Goal: Task Accomplishment & Management: Manage account settings

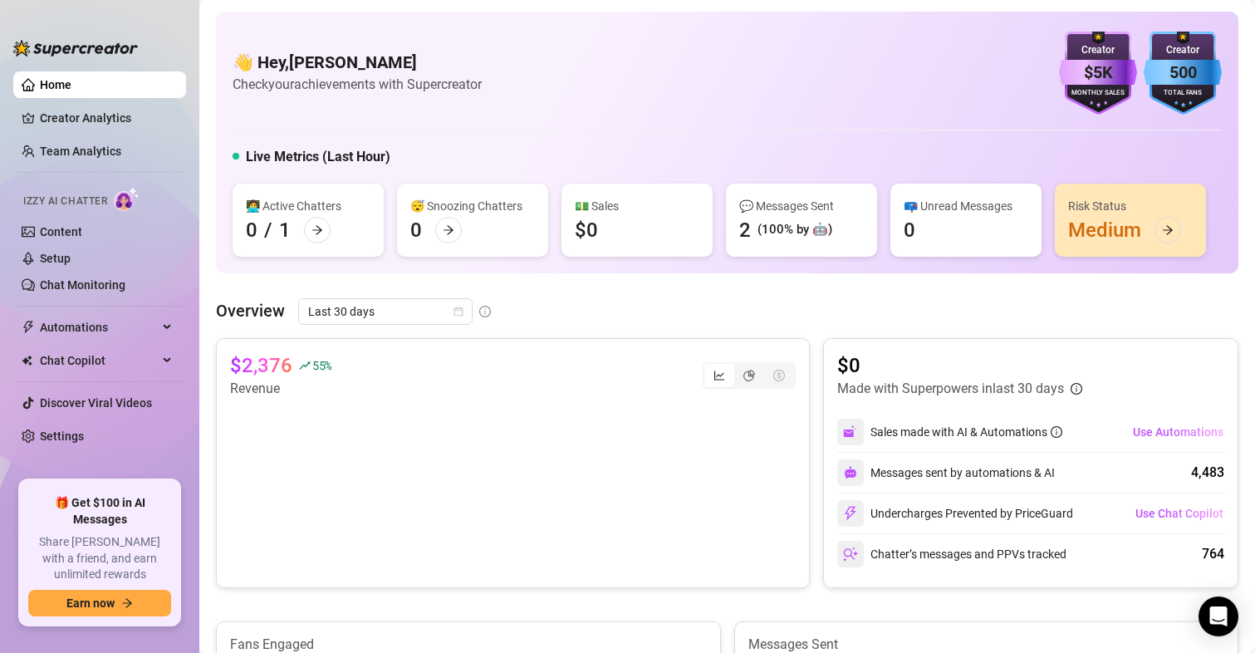
click at [82, 231] on link "Content" at bounding box center [61, 231] width 42 height 13
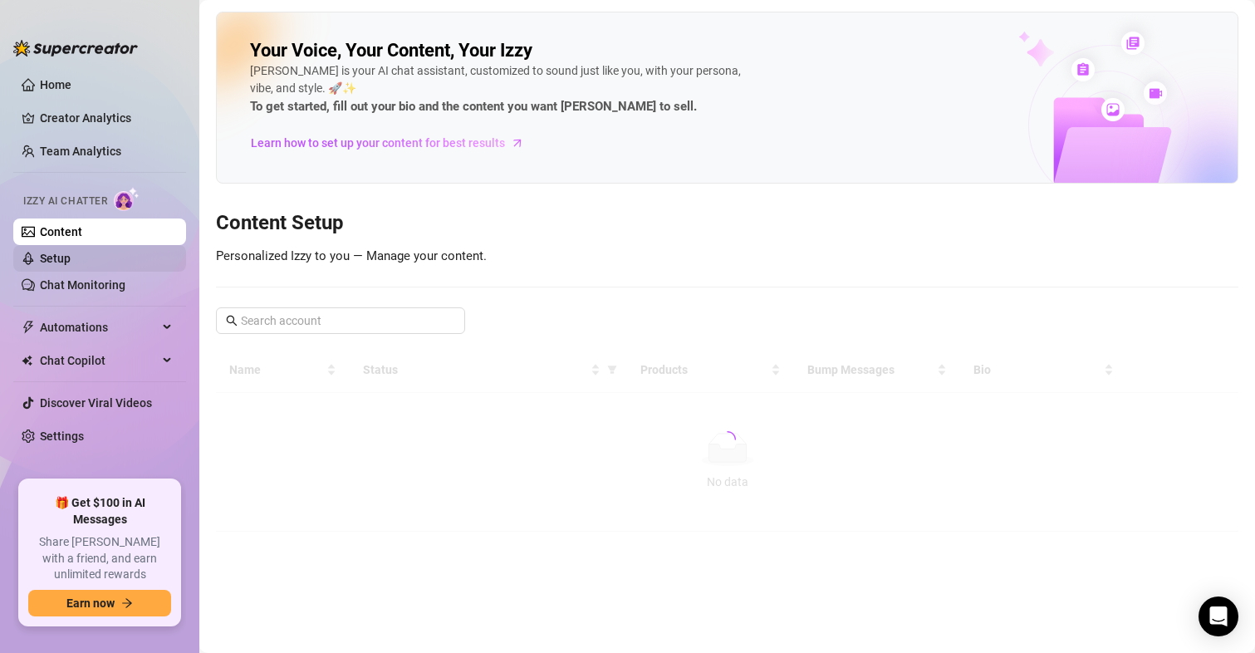
click at [71, 254] on link "Setup" at bounding box center [55, 258] width 31 height 13
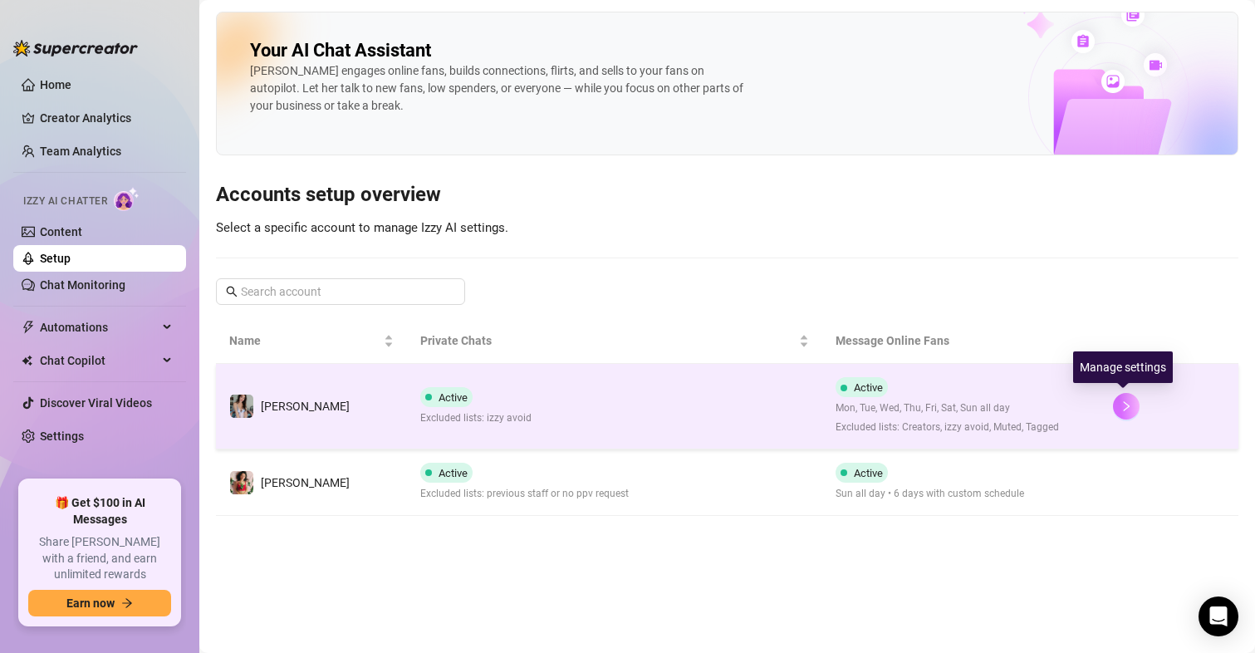
click at [1124, 399] on button "button" at bounding box center [1126, 406] width 27 height 27
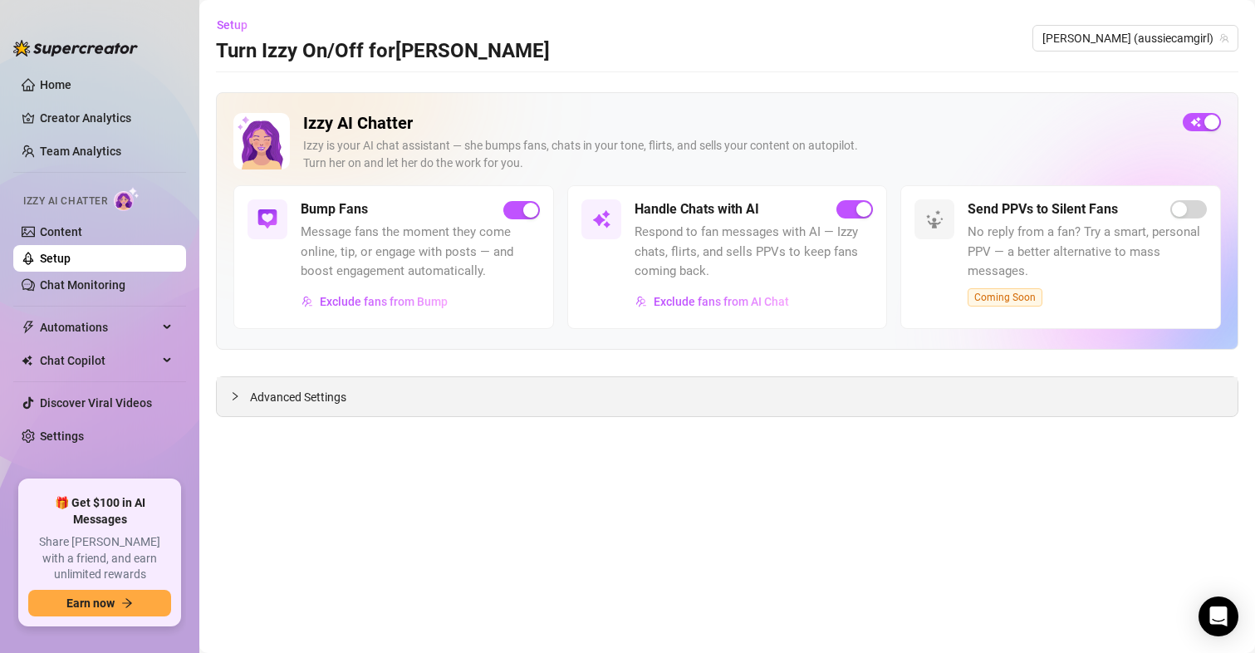
click at [323, 390] on span "Advanced Settings" at bounding box center [298, 397] width 96 height 18
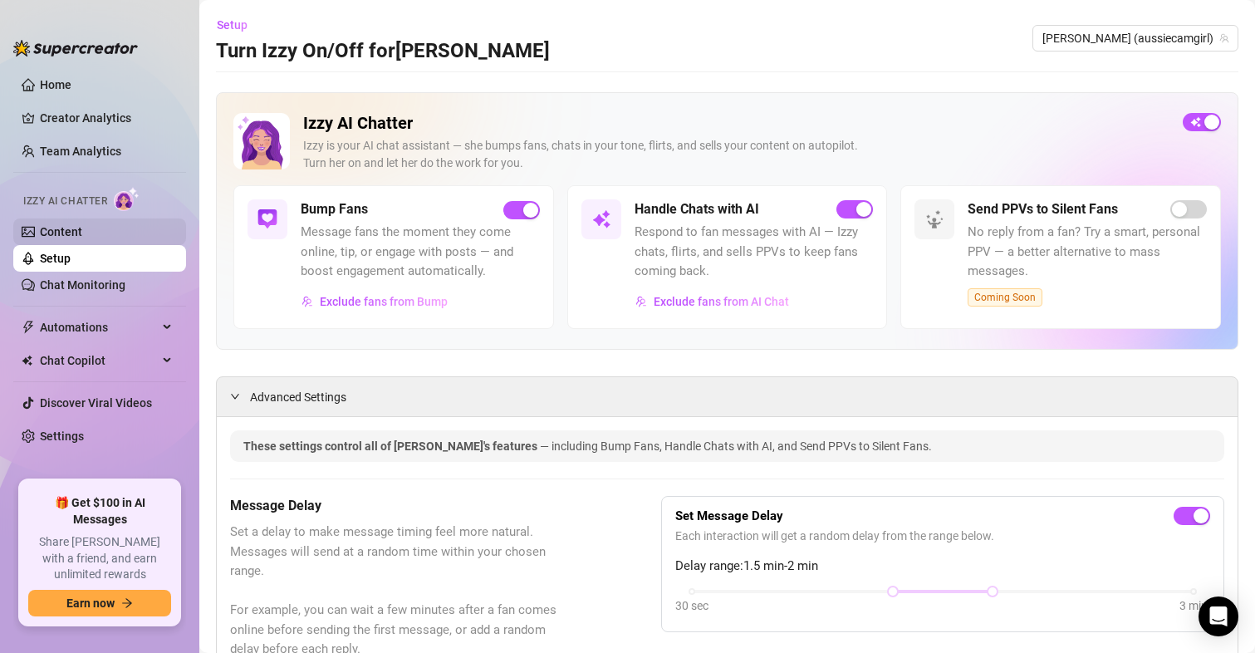
click at [56, 228] on link "Content" at bounding box center [61, 231] width 42 height 13
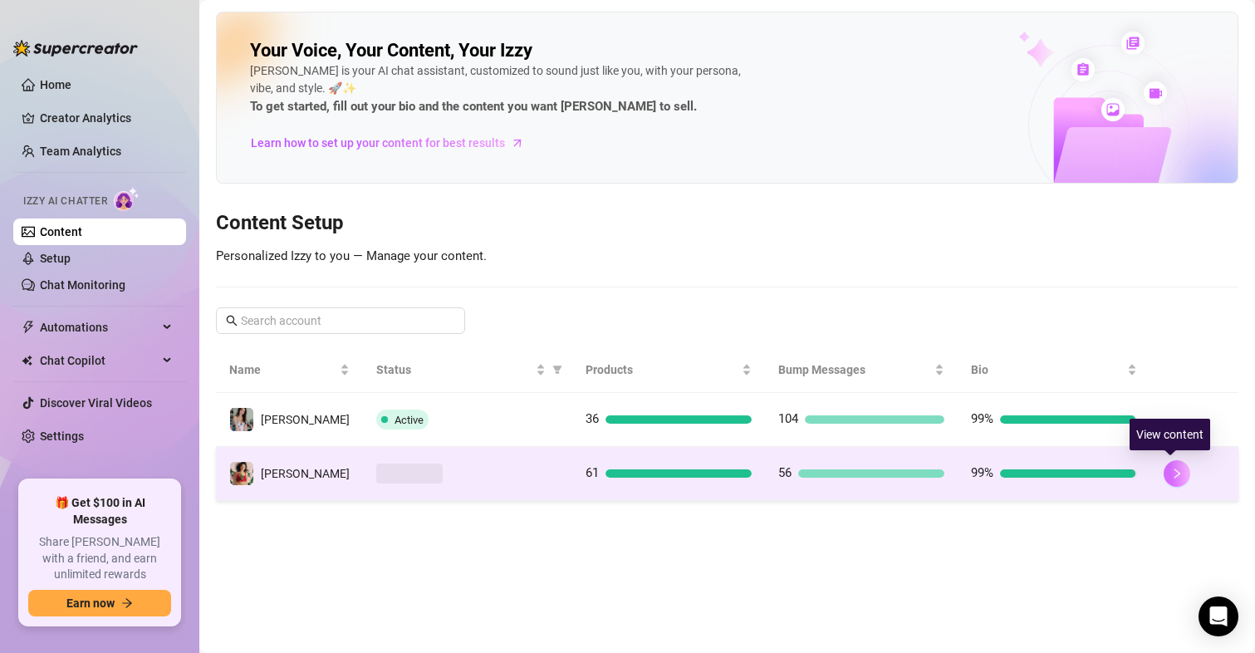
click at [1171, 470] on icon "right" at bounding box center [1177, 474] width 12 height 12
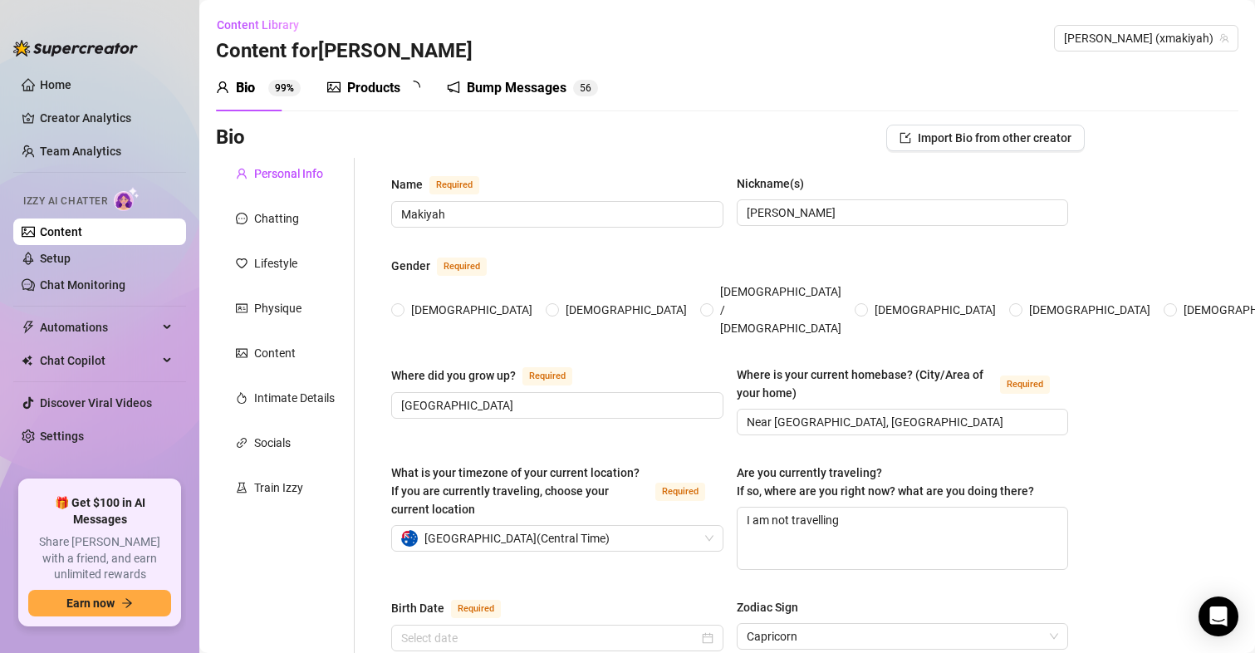
radio input "true"
type input "[DATE]"
click at [497, 87] on div "Bump Messages" at bounding box center [528, 88] width 100 height 20
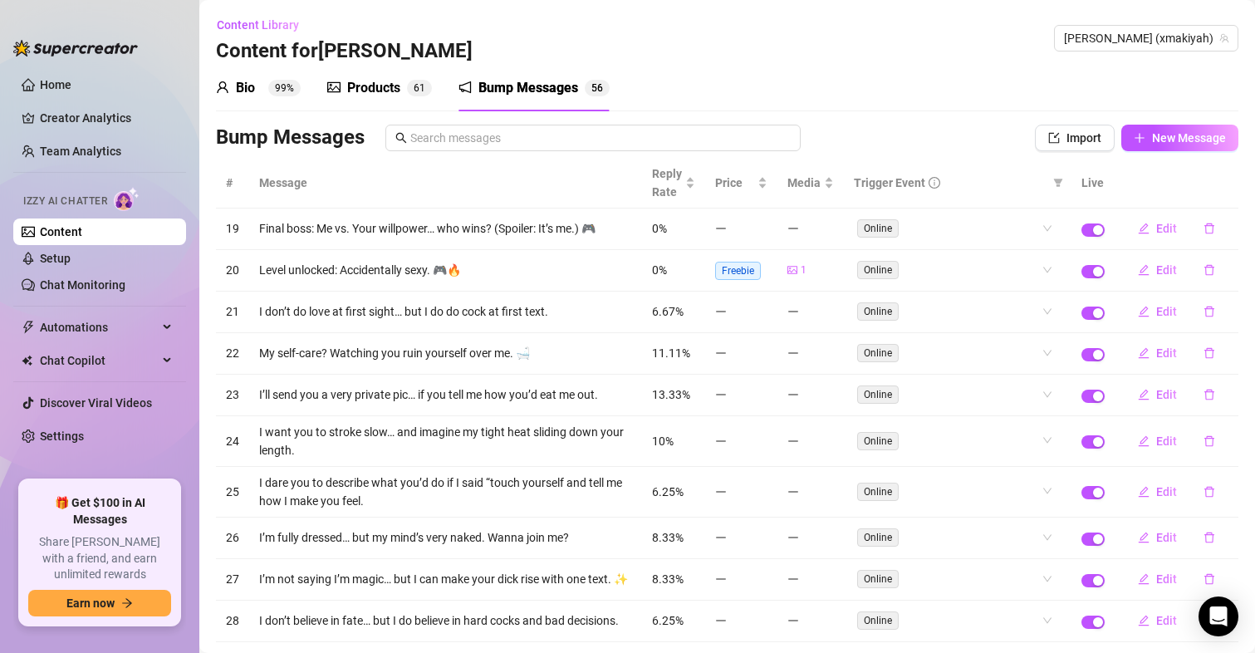
scroll to position [104, 0]
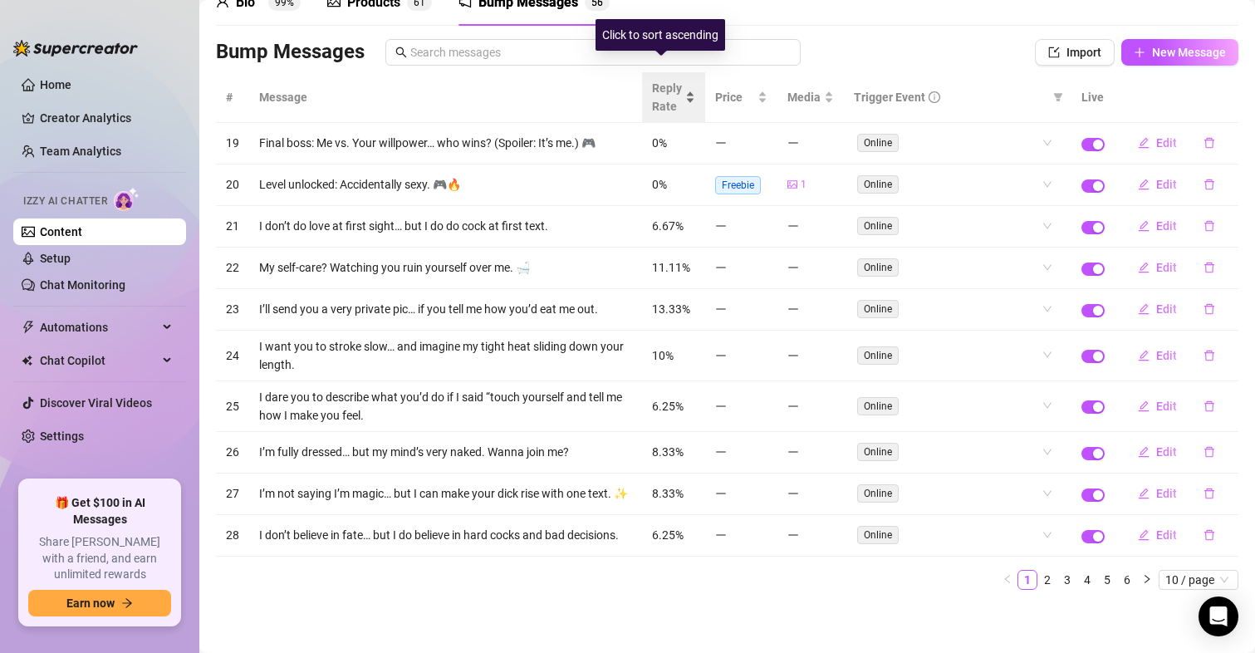
click at [652, 79] on span "Reply Rate" at bounding box center [667, 97] width 30 height 37
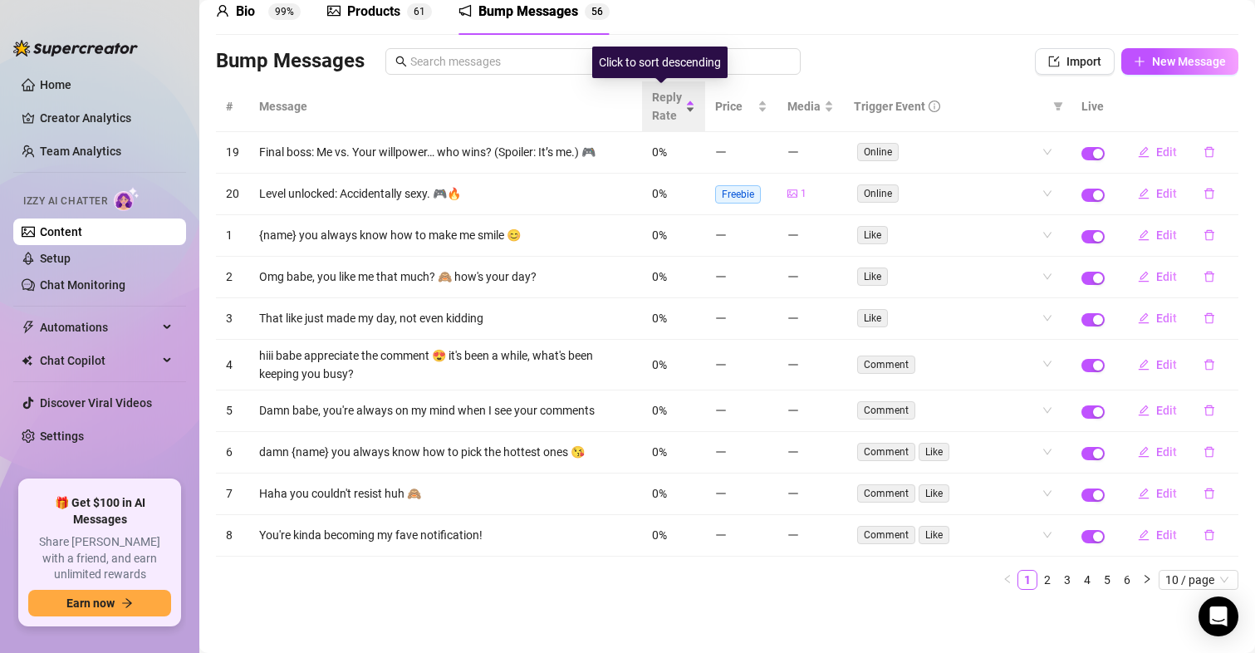
scroll to position [76, 0]
click at [1118, 582] on link "6" at bounding box center [1127, 580] width 18 height 18
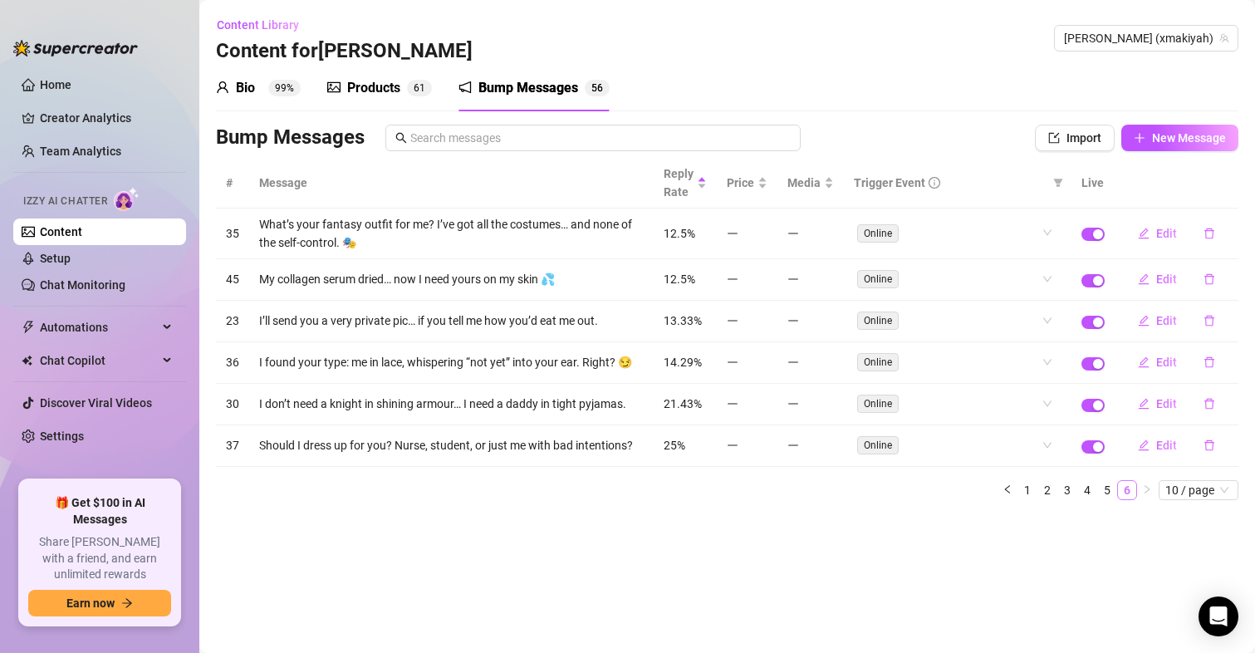
scroll to position [0, 0]
click at [1023, 492] on link "1" at bounding box center [1027, 490] width 18 height 18
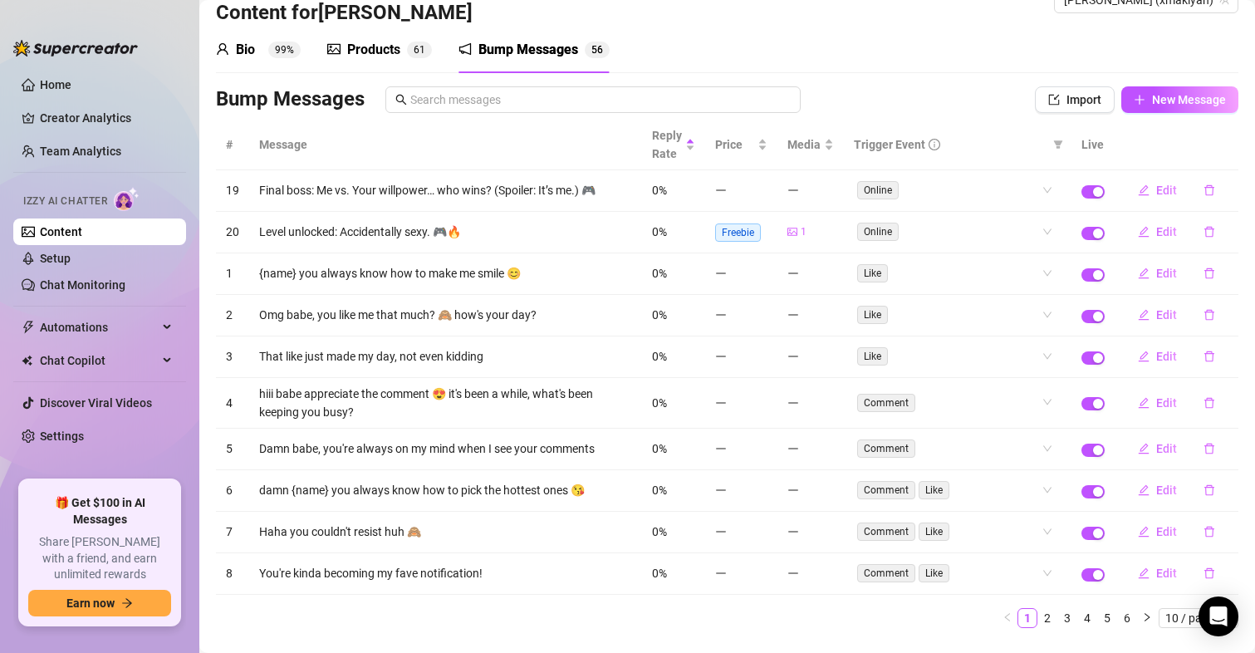
scroll to position [76, 0]
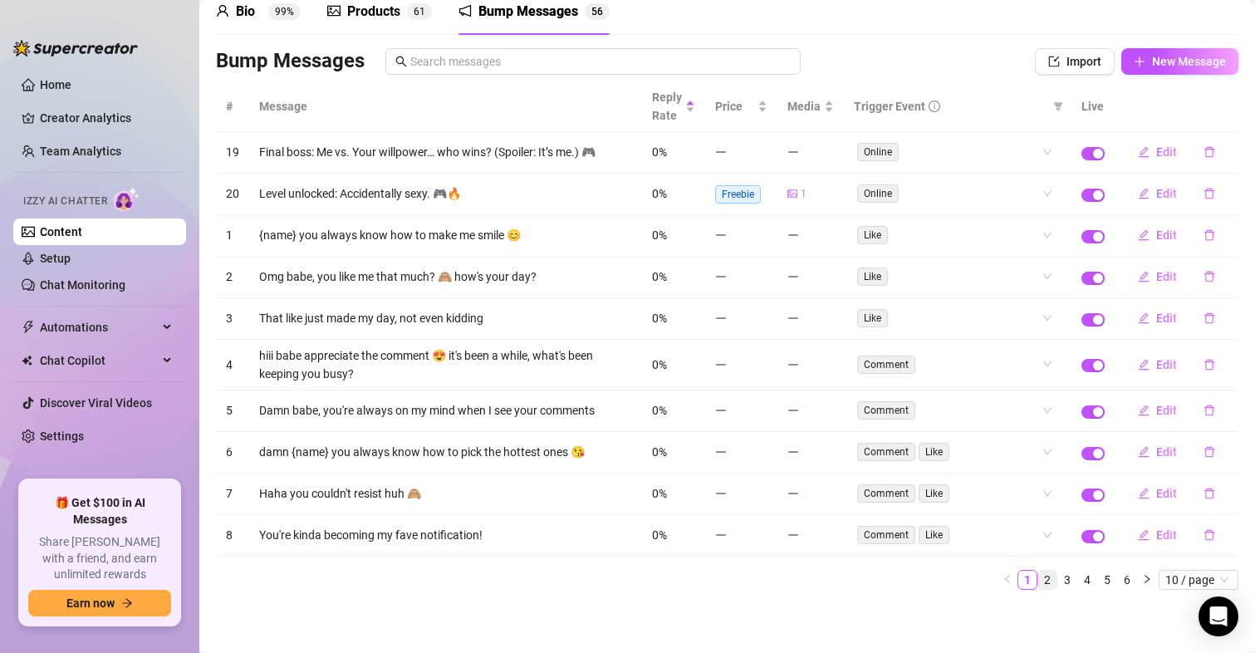
click at [1038, 580] on link "2" at bounding box center [1047, 580] width 18 height 18
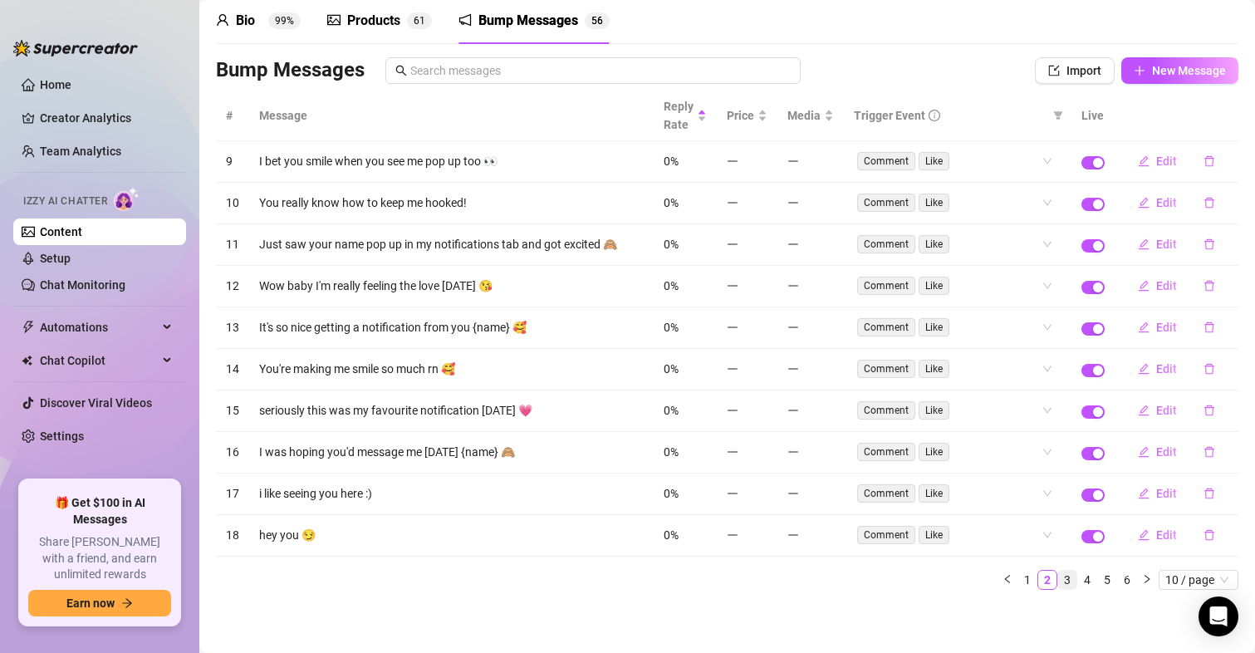
scroll to position [67, 0]
click at [1058, 585] on link "3" at bounding box center [1067, 580] width 18 height 18
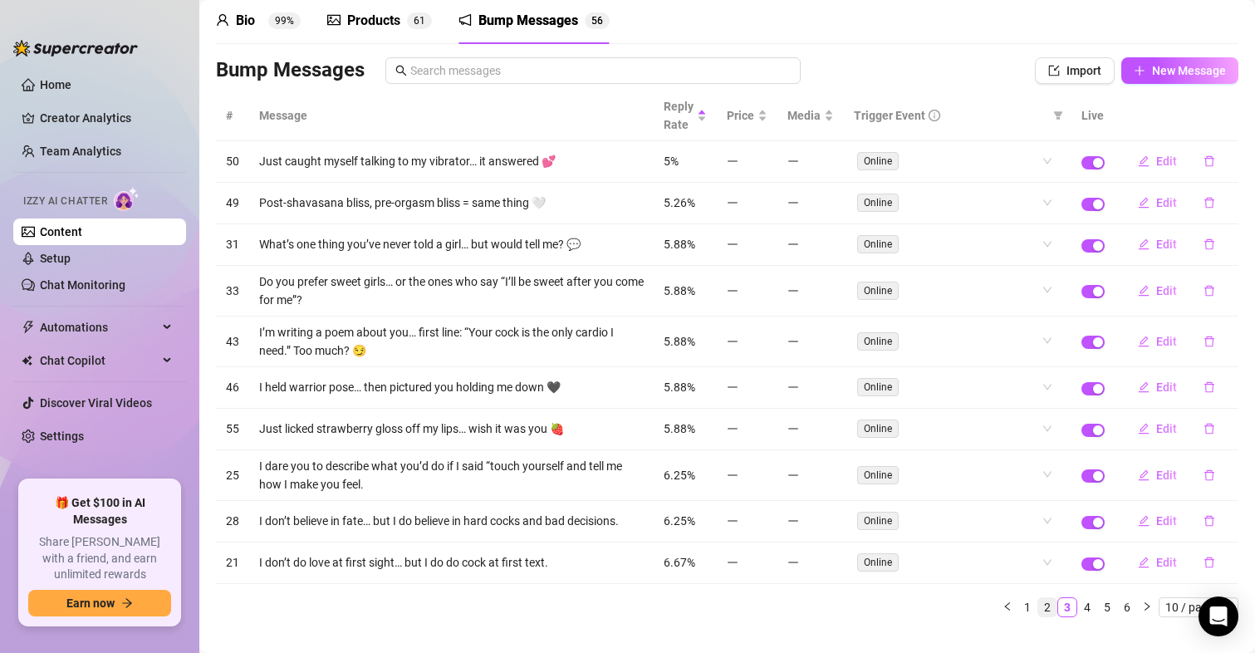
click at [1038, 611] on link "2" at bounding box center [1047, 607] width 18 height 18
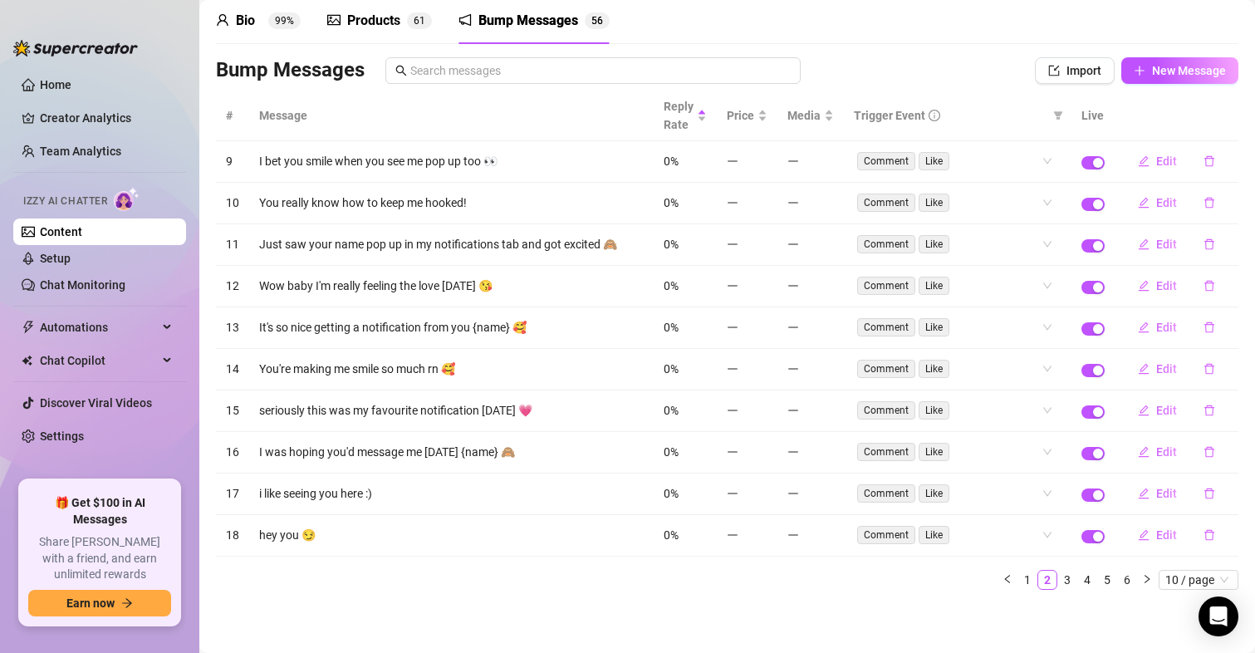
click at [1018, 580] on link "1" at bounding box center [1027, 580] width 18 height 18
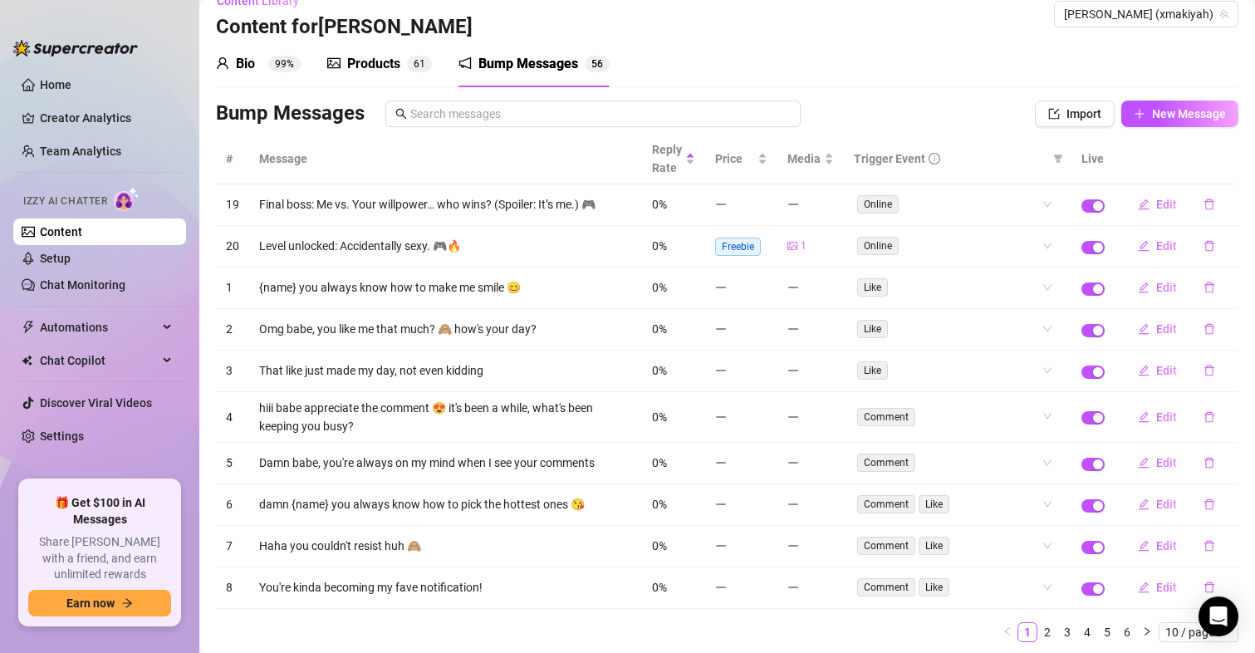
scroll to position [0, 0]
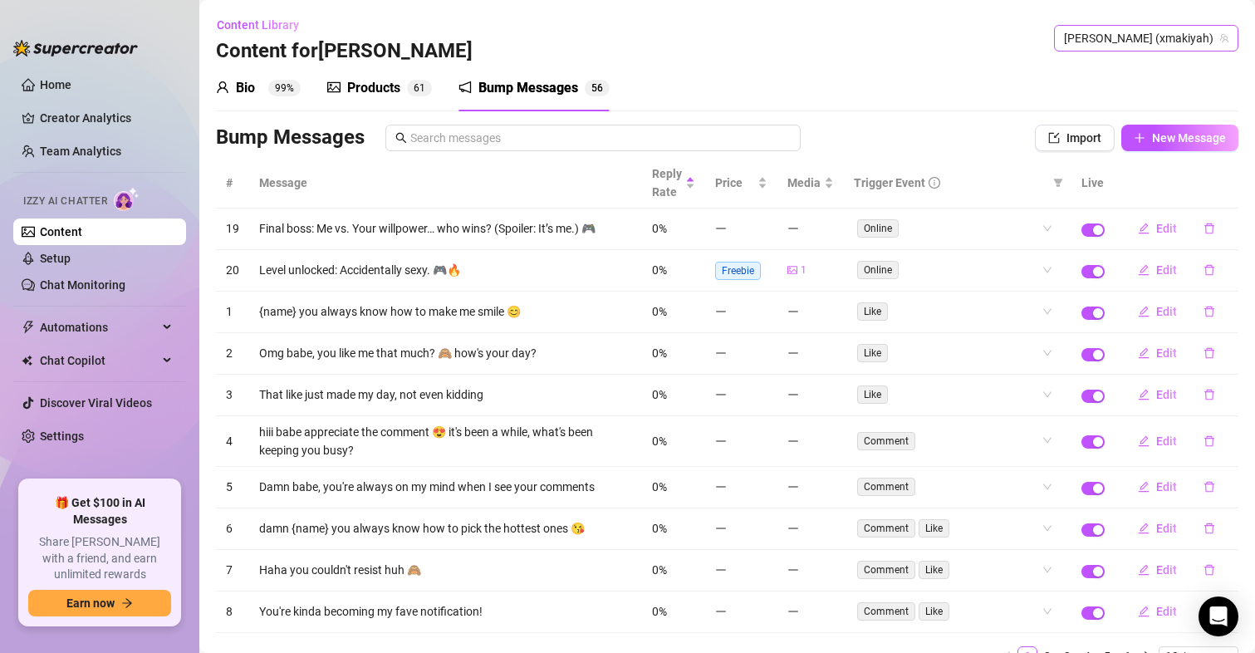
click at [1133, 36] on span "[PERSON_NAME] (xmakiyah)" at bounding box center [1146, 38] width 164 height 25
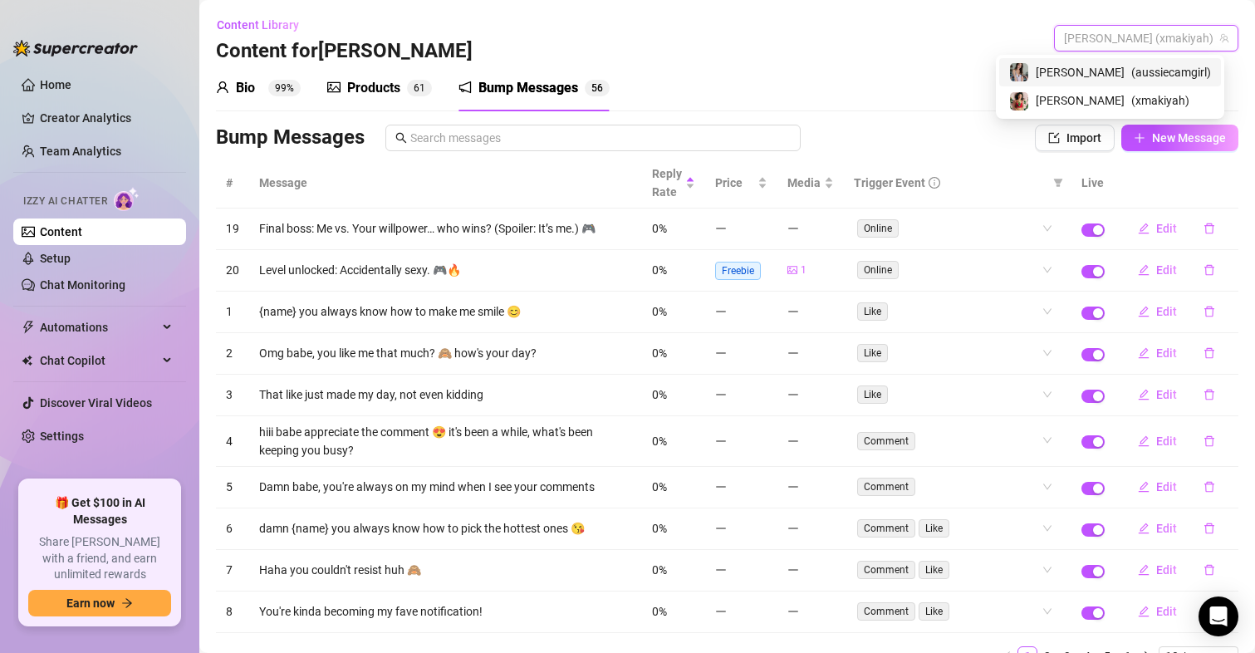
click at [1147, 66] on span "( aussiecamgirl )" at bounding box center [1171, 72] width 80 height 18
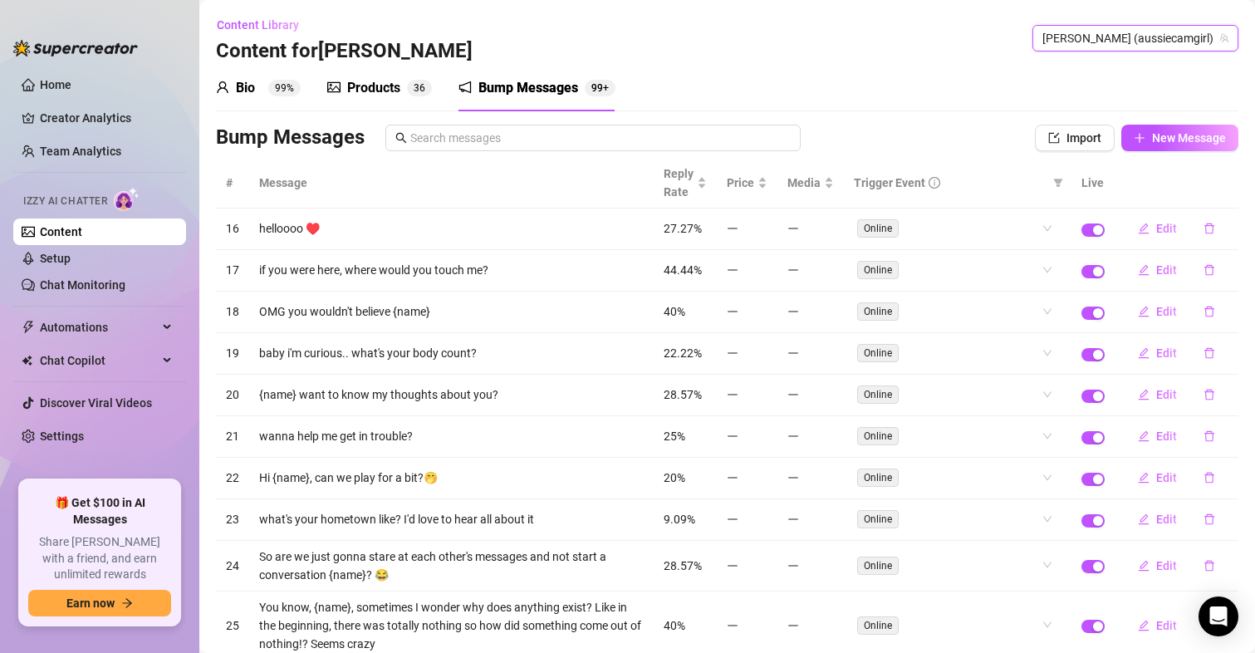
scroll to position [104, 0]
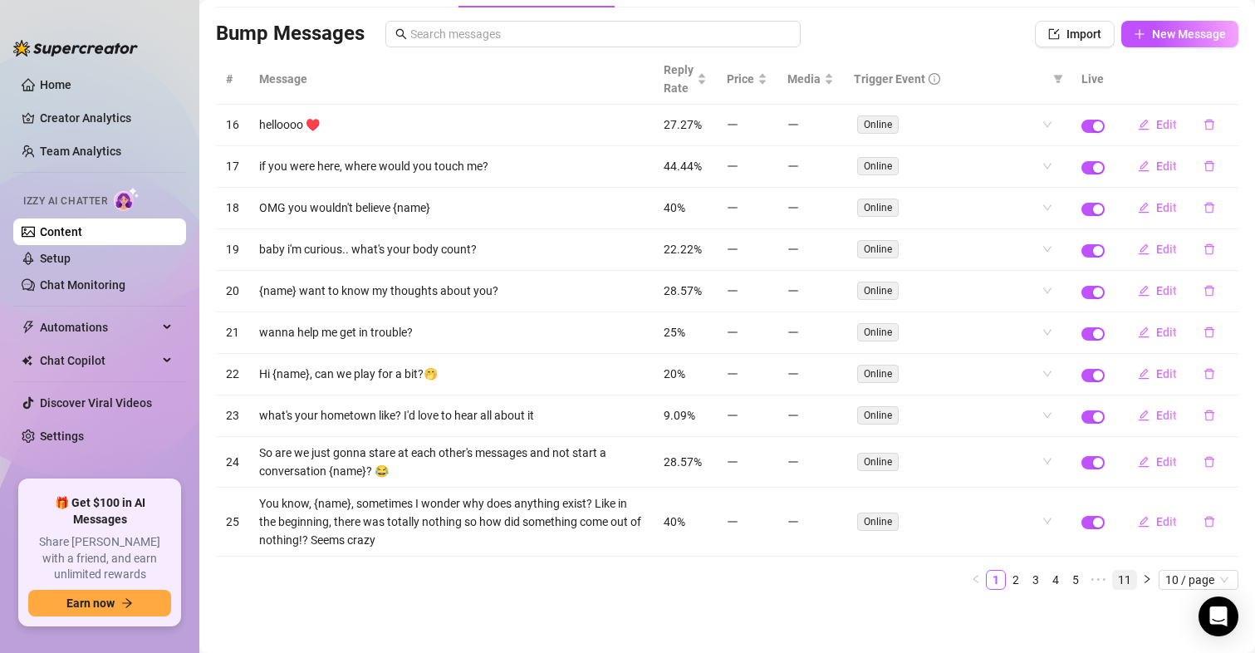
click at [1114, 580] on link "11" at bounding box center [1124, 580] width 23 height 18
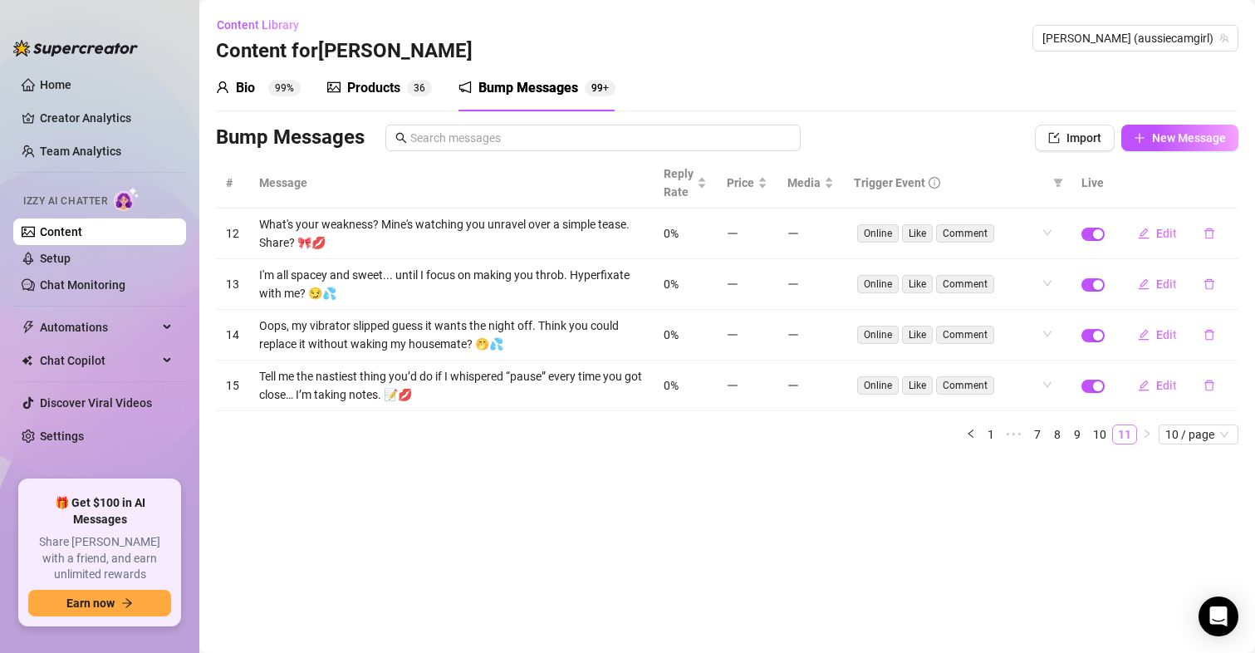
scroll to position [0, 0]
click at [1060, 436] on link "8" at bounding box center [1057, 434] width 18 height 18
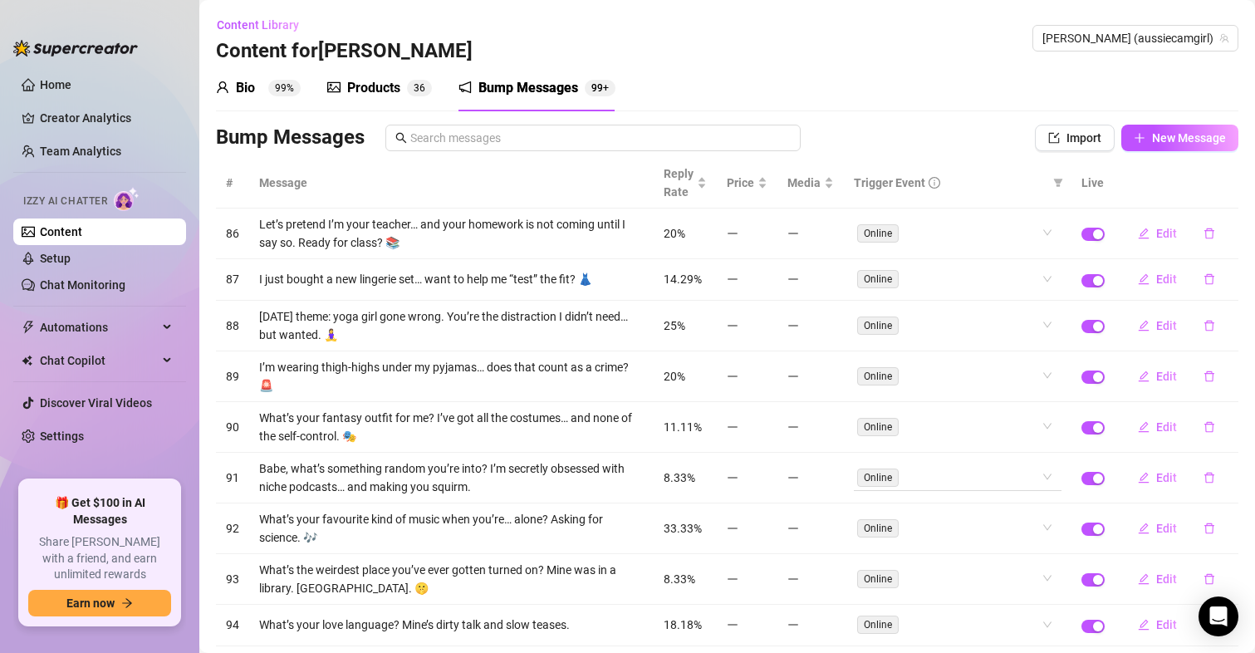
scroll to position [140, 0]
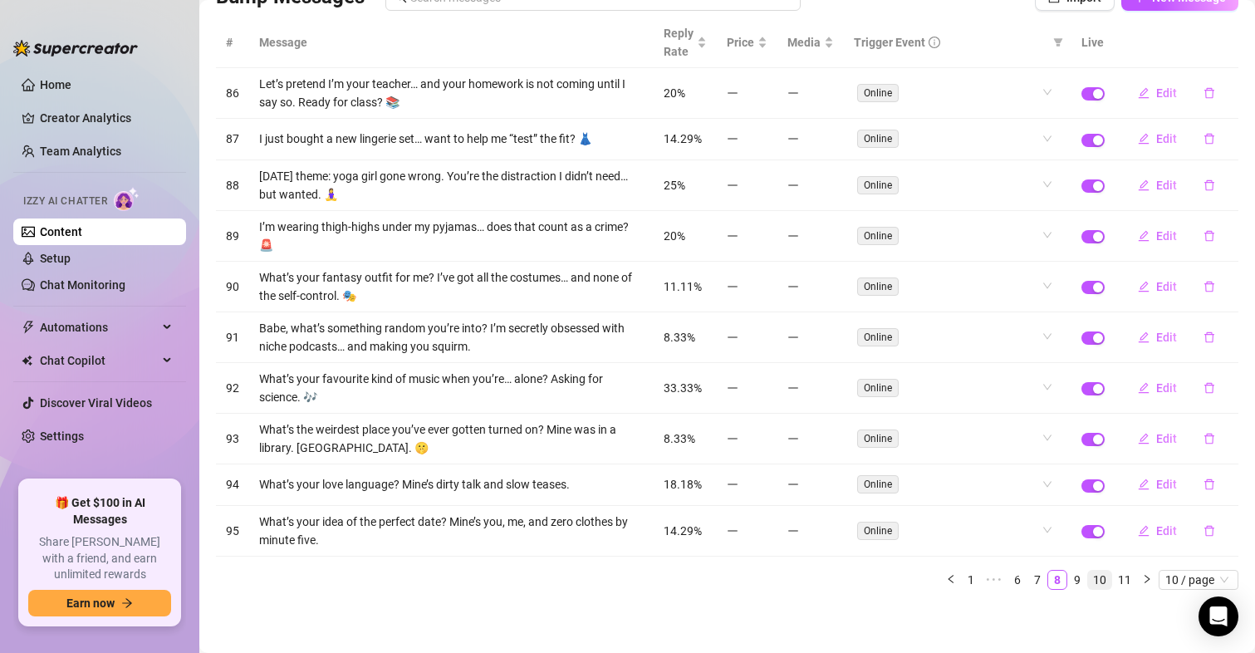
click at [1088, 582] on link "10" at bounding box center [1099, 580] width 23 height 18
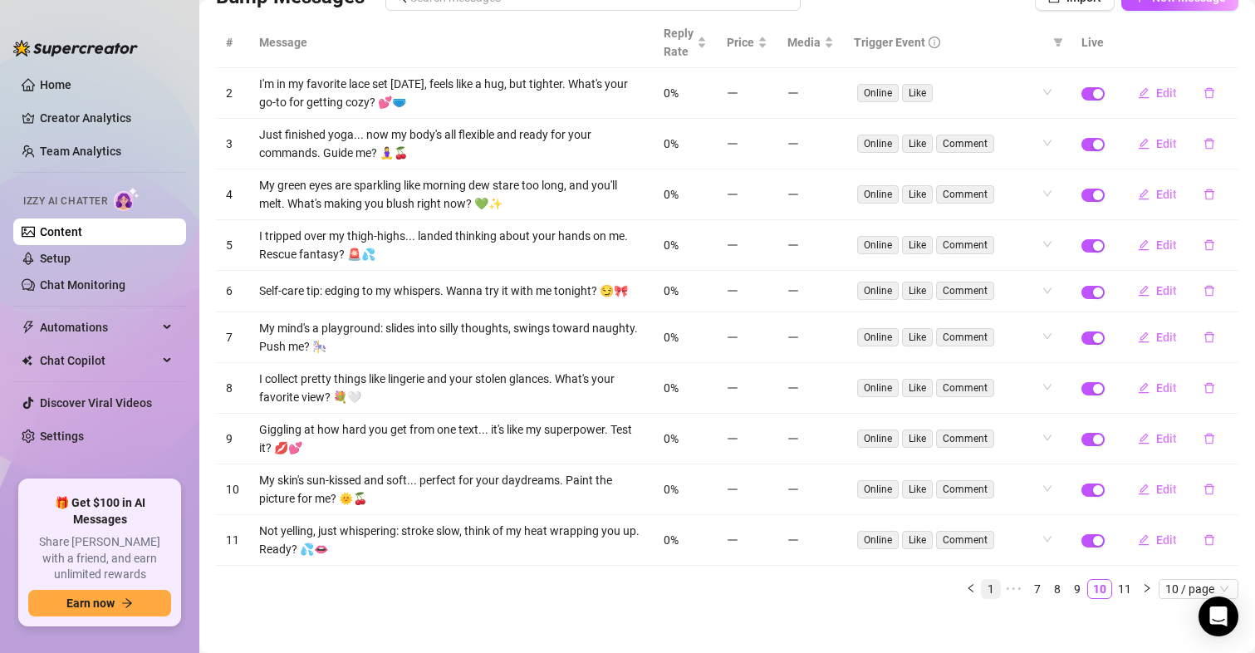
click at [982, 598] on link "1" at bounding box center [991, 589] width 18 height 18
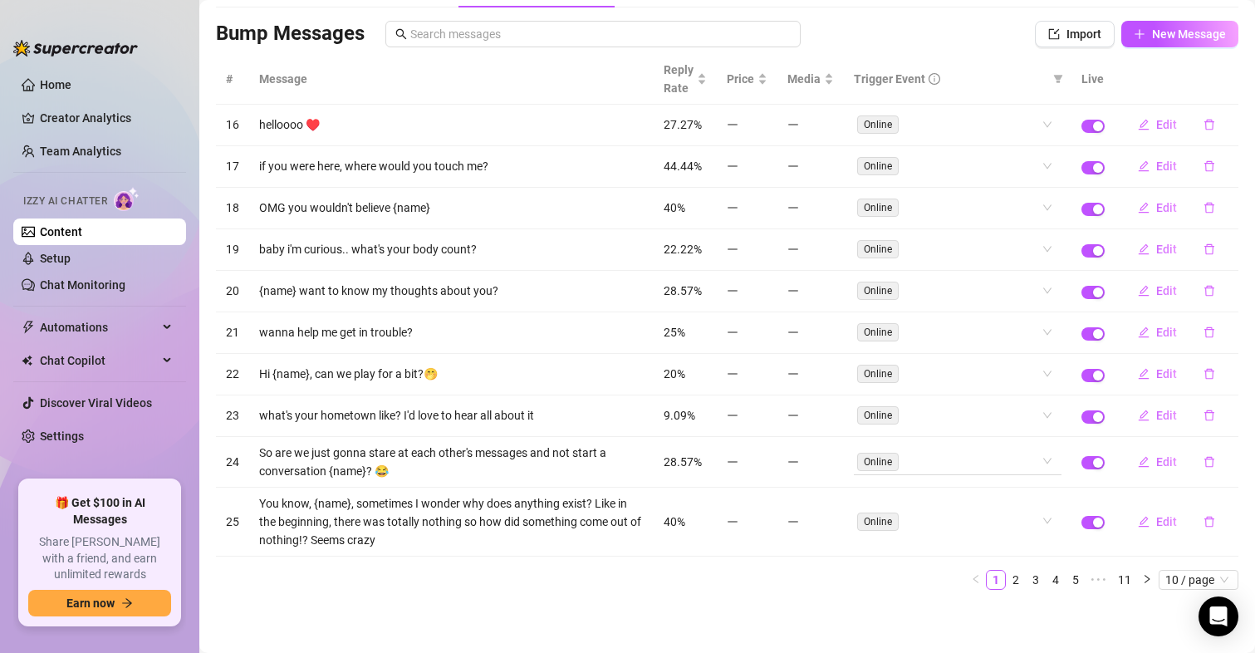
scroll to position [104, 0]
